Goal: Task Accomplishment & Management: Use online tool/utility

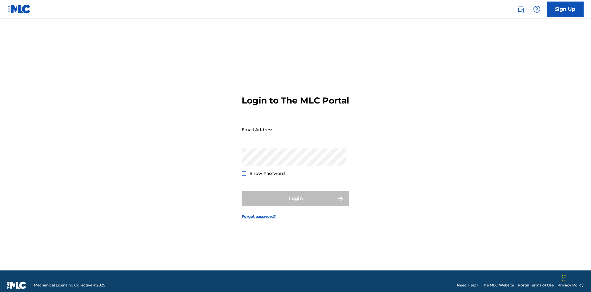
scroll to position [8, 0]
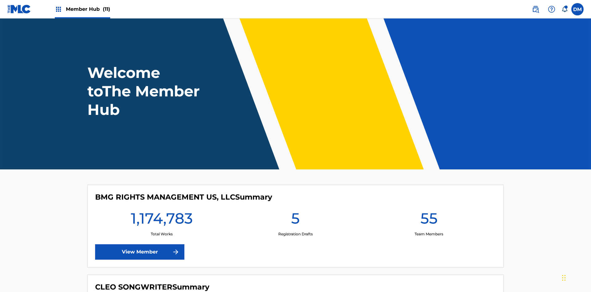
click at [88, 9] on span "Member Hub (11)" at bounding box center [88, 9] width 44 height 7
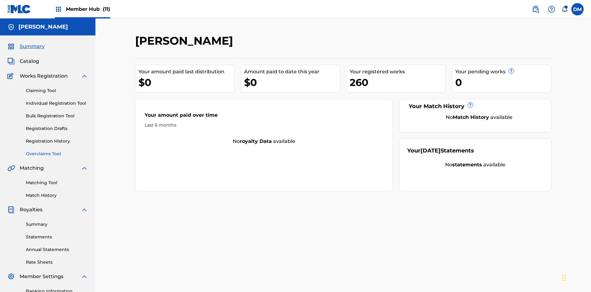
click at [57, 151] on link "Overclaims Tool" at bounding box center [57, 154] width 62 height 6
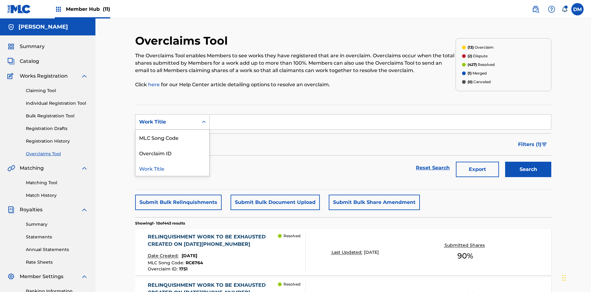
click at [172, 145] on div "Overclaim ID" at bounding box center [173, 152] width 74 height 15
click at [380, 115] on input "Search Form" at bounding box center [381, 122] width 342 height 15
click at [529, 162] on button "Search" at bounding box center [528, 169] width 46 height 15
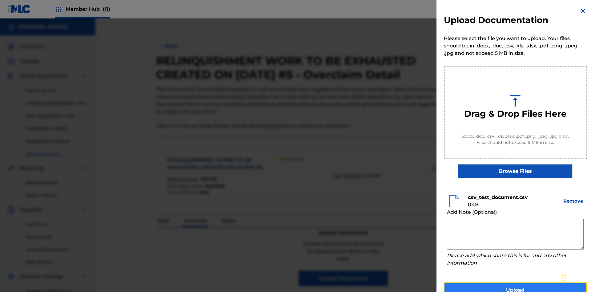
click at [516, 282] on button "Upload" at bounding box center [515, 289] width 143 height 15
click at [479, 282] on button "Upload" at bounding box center [515, 289] width 143 height 15
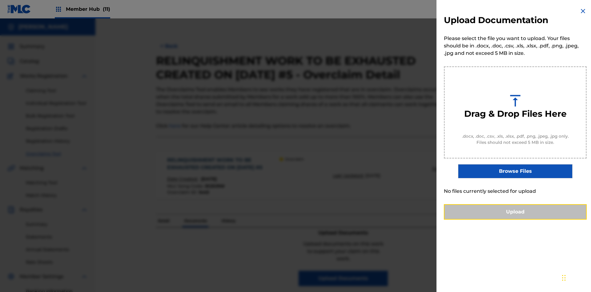
click at [516, 220] on button "Upload" at bounding box center [515, 211] width 143 height 15
click at [479, 220] on button "Upload" at bounding box center [515, 211] width 143 height 15
click at [516, 220] on button "Upload" at bounding box center [515, 211] width 143 height 15
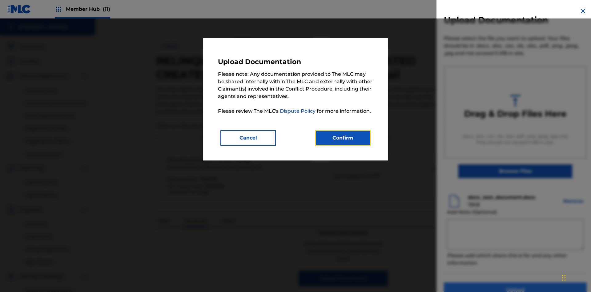
click at [343, 138] on button "Confirm" at bounding box center [342, 137] width 55 height 15
click at [479, 282] on button "Upload" at bounding box center [515, 289] width 143 height 15
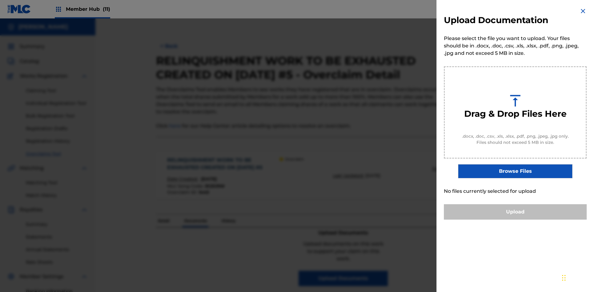
scroll to position [90, 0]
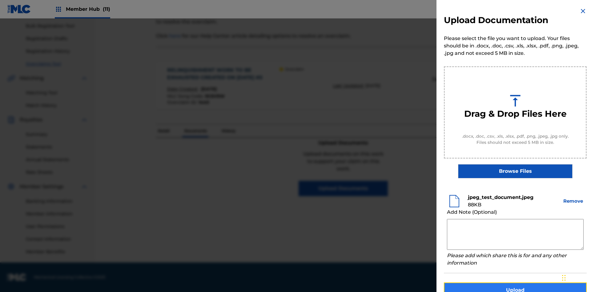
click at [516, 282] on button "Upload" at bounding box center [515, 289] width 143 height 15
click at [479, 282] on button "Upload" at bounding box center [515, 289] width 143 height 15
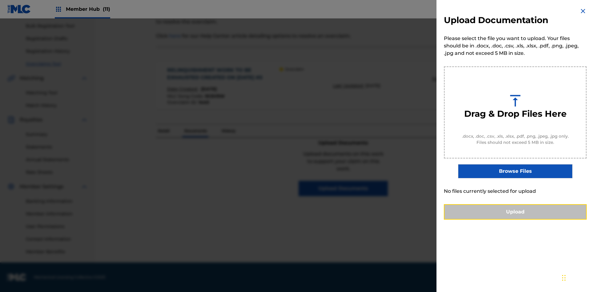
click at [516, 220] on button "Upload" at bounding box center [515, 211] width 143 height 15
click at [479, 220] on button "Upload" at bounding box center [515, 211] width 143 height 15
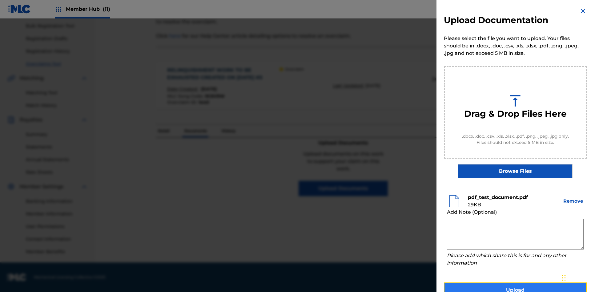
click at [516, 282] on button "Upload" at bounding box center [515, 289] width 143 height 15
click at [479, 282] on button "Upload" at bounding box center [515, 289] width 143 height 15
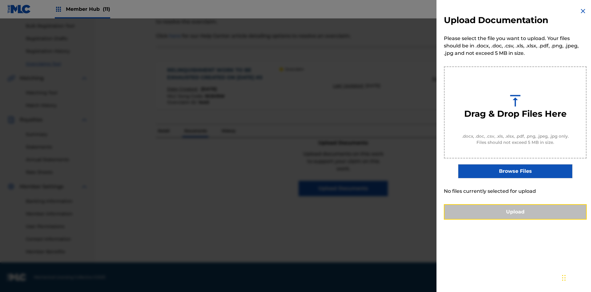
click at [516, 220] on button "Upload" at bounding box center [515, 211] width 143 height 15
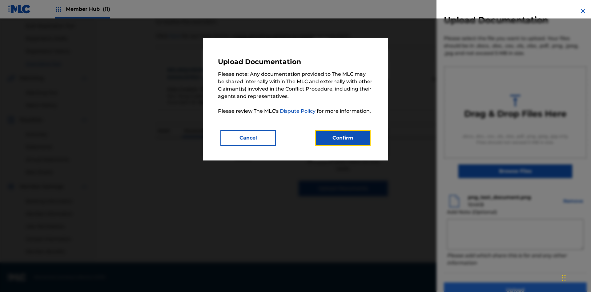
click at [343, 138] on button "Confirm" at bounding box center [342, 137] width 55 height 15
click at [479, 282] on button "Upload" at bounding box center [515, 289] width 143 height 15
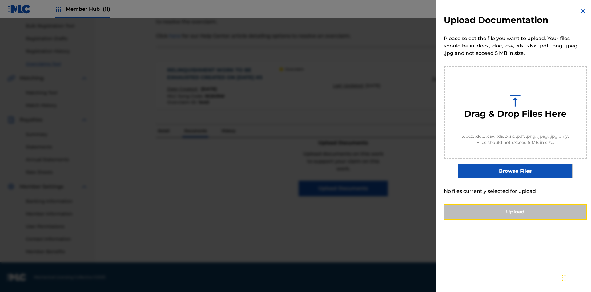
click at [516, 220] on button "Upload" at bounding box center [515, 211] width 143 height 15
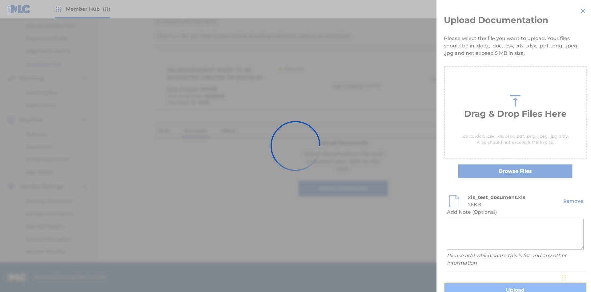
click at [479, 282] on button "Upload" at bounding box center [515, 289] width 143 height 15
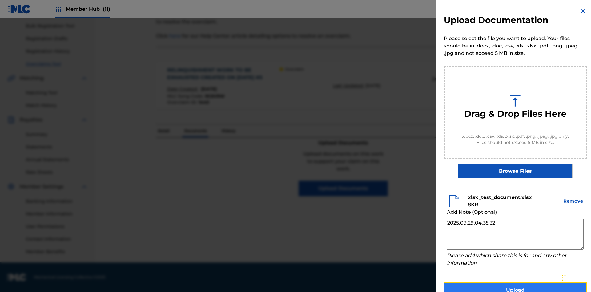
click at [516, 282] on button "Upload" at bounding box center [515, 289] width 143 height 15
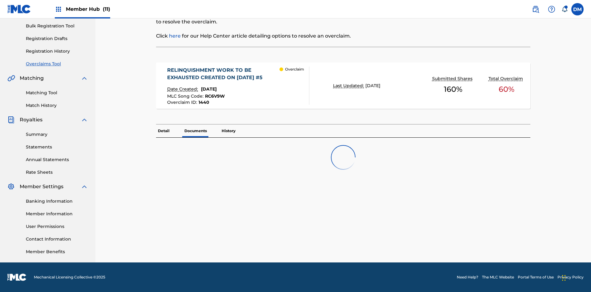
click at [195, 124] on p "Documents" at bounding box center [196, 130] width 26 height 13
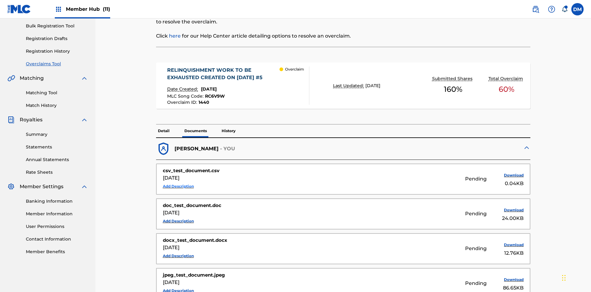
click at [178, 182] on button "Add Description" at bounding box center [178, 186] width 31 height 9
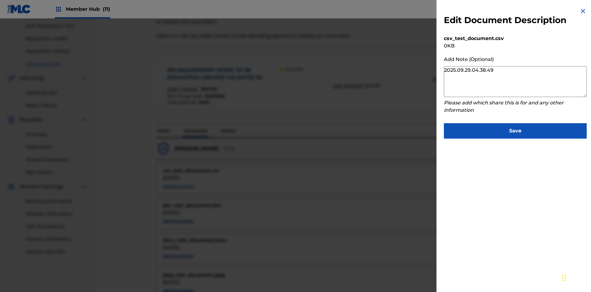
click at [178, 182] on button "Add Description" at bounding box center [178, 186] width 31 height 9
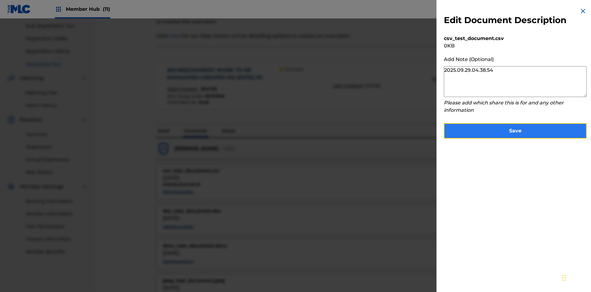
click at [516, 129] on button "Save" at bounding box center [515, 130] width 143 height 15
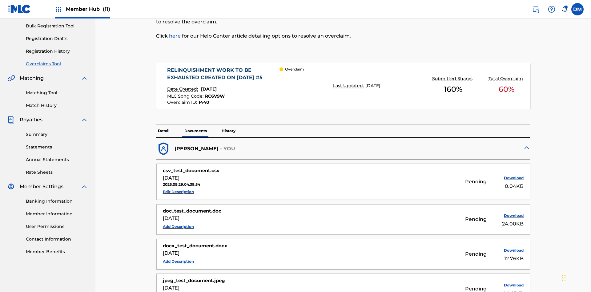
click at [228, 124] on p "History" at bounding box center [229, 130] width 18 height 13
